Goal: Task Accomplishment & Management: Manage account settings

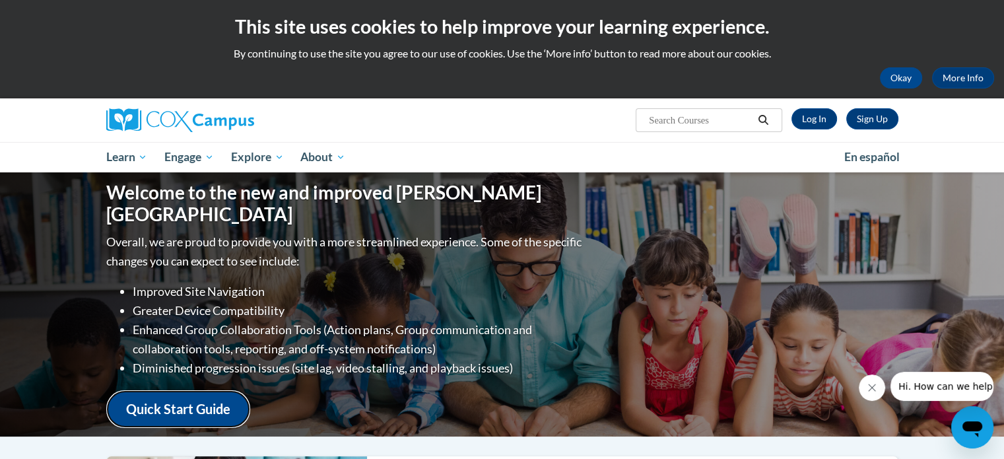
click at [194, 394] on link "Quick Start Guide" at bounding box center [178, 409] width 144 height 38
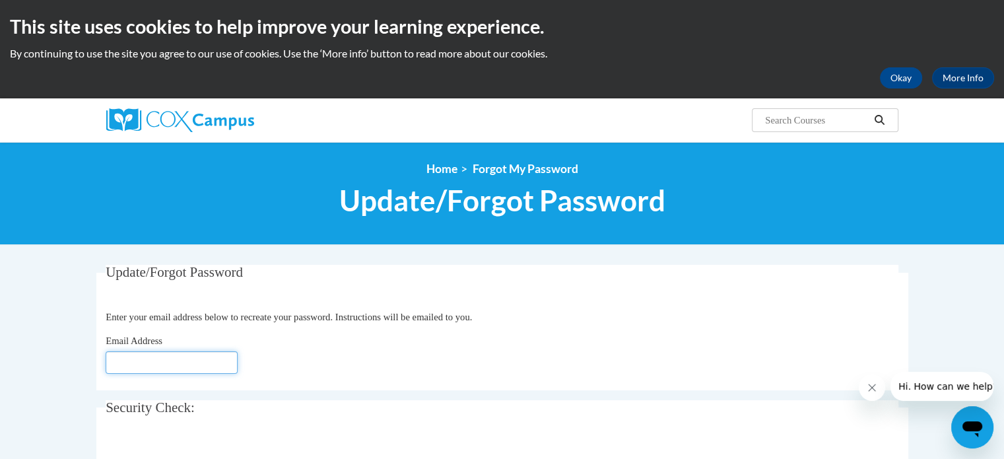
click at [144, 365] on input "Email Address" at bounding box center [172, 362] width 132 height 22
type input "kschmidt@csd.k12.wi.us"
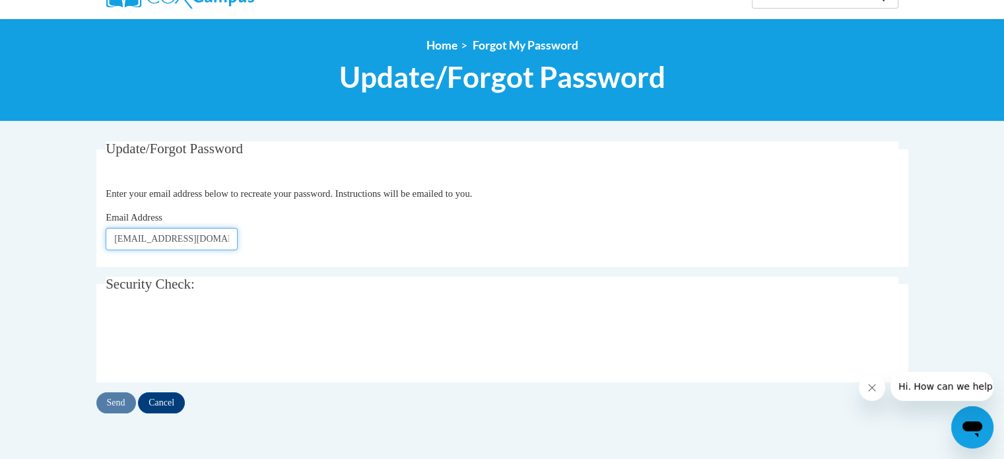
scroll to position [132, 0]
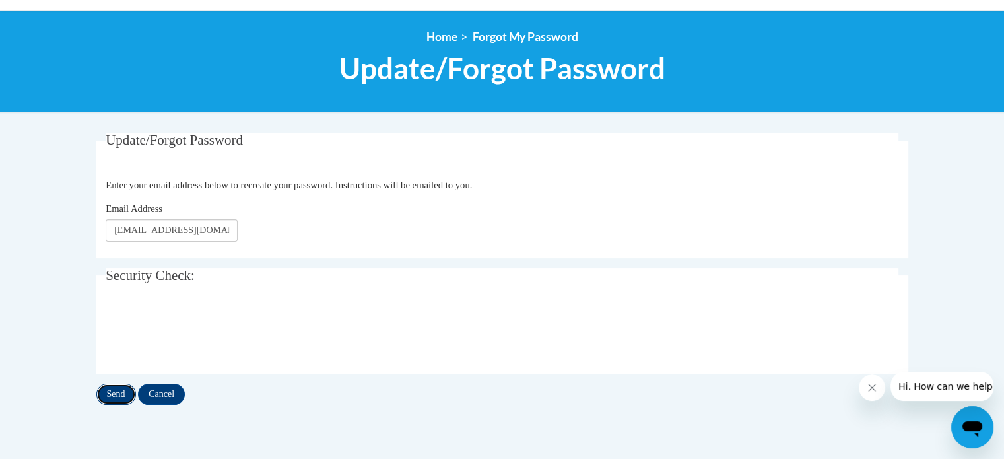
click at [116, 395] on input "Send" at bounding box center [116, 394] width 40 height 21
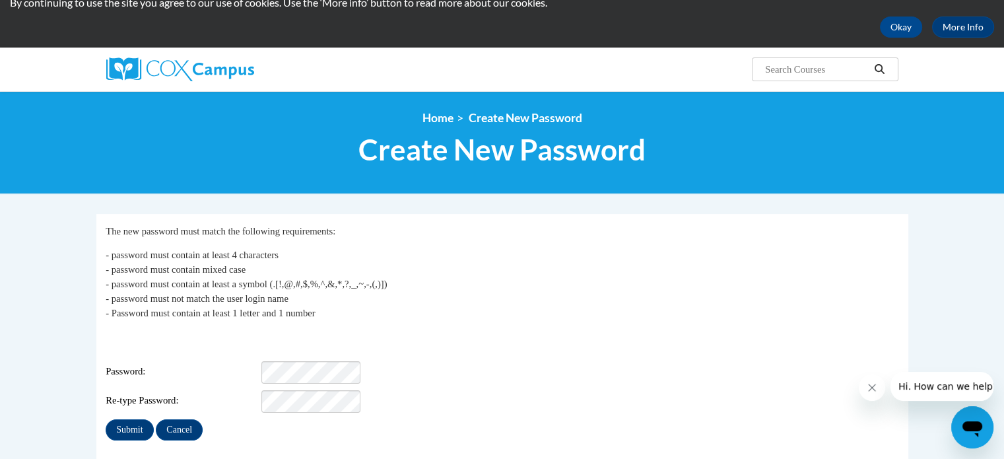
scroll to position [66, 0]
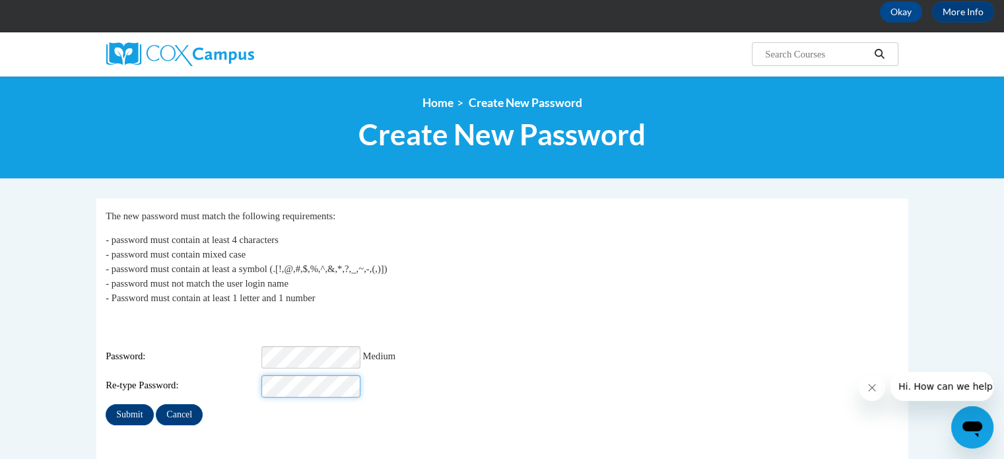
click at [106, 404] on input "Submit" at bounding box center [130, 414] width 48 height 21
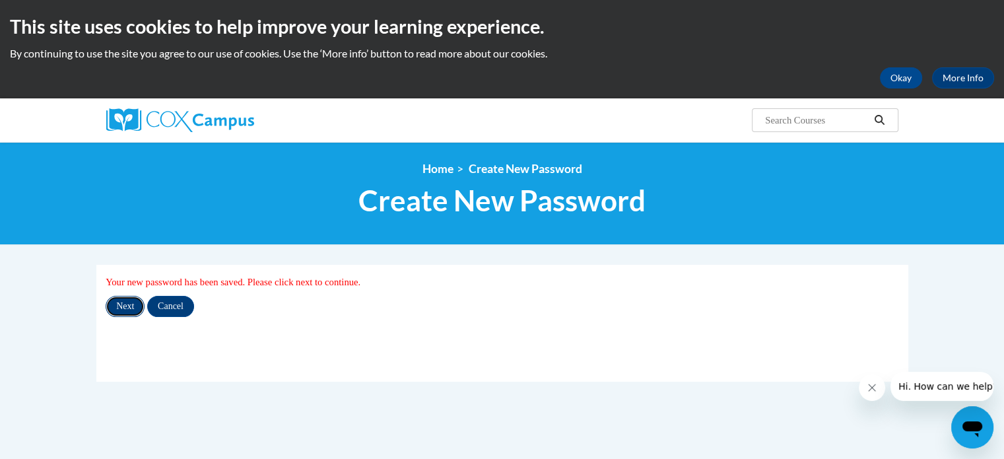
click at [125, 301] on input "Next" at bounding box center [125, 306] width 39 height 21
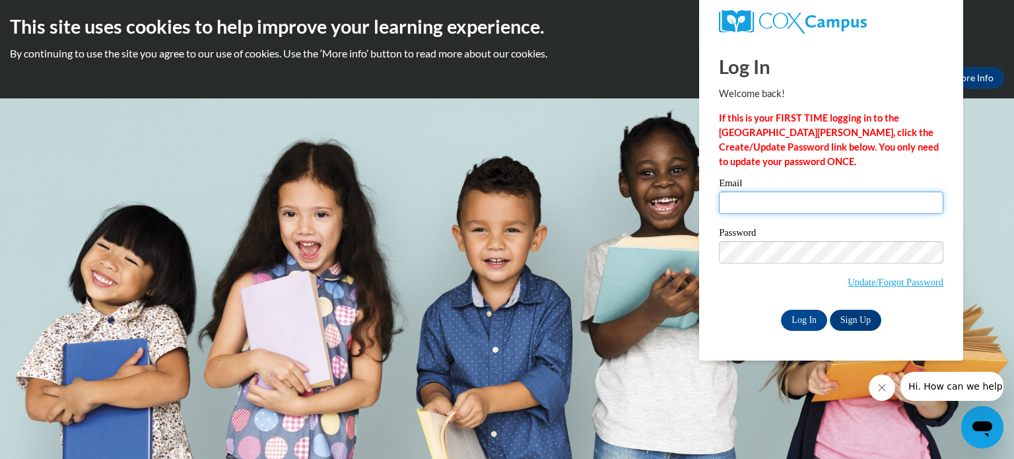
click at [742, 203] on input "Email" at bounding box center [831, 202] width 224 height 22
type input "[EMAIL_ADDRESS][DOMAIN_NAME]"
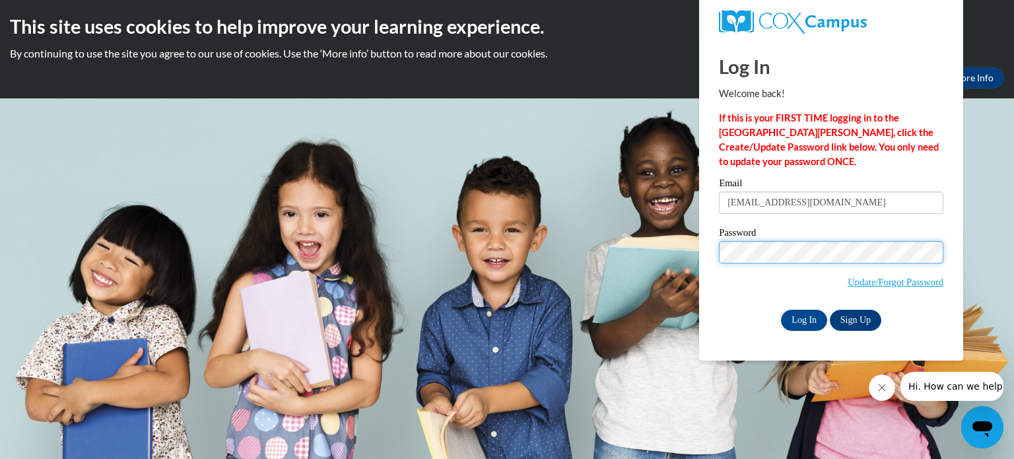
click at [781, 310] on input "Log In" at bounding box center [804, 320] width 46 height 21
